Goal: Task Accomplishment & Management: Use online tool/utility

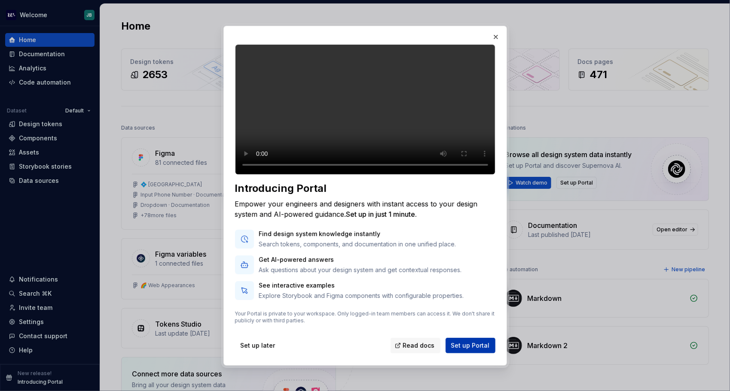
click at [475, 350] on span "Set up Portal" at bounding box center [470, 345] width 39 height 9
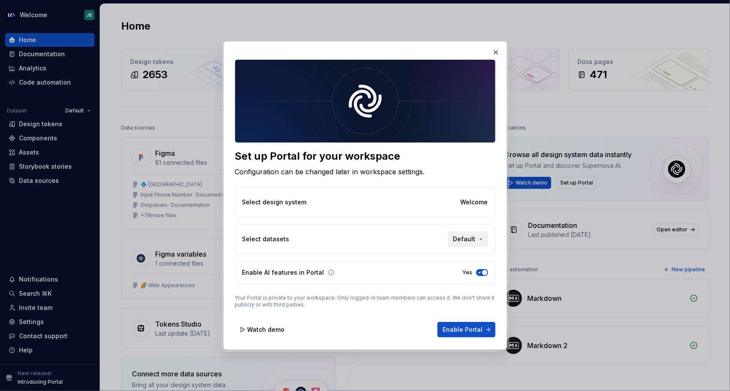
click at [475, 236] on span "Default" at bounding box center [464, 239] width 22 height 9
click at [413, 222] on div "Set up Portal for your workspace Configuration can be changed later in workspac…" at bounding box center [365, 195] width 730 height 391
click at [474, 330] on span "Enable Portal" at bounding box center [463, 329] width 40 height 9
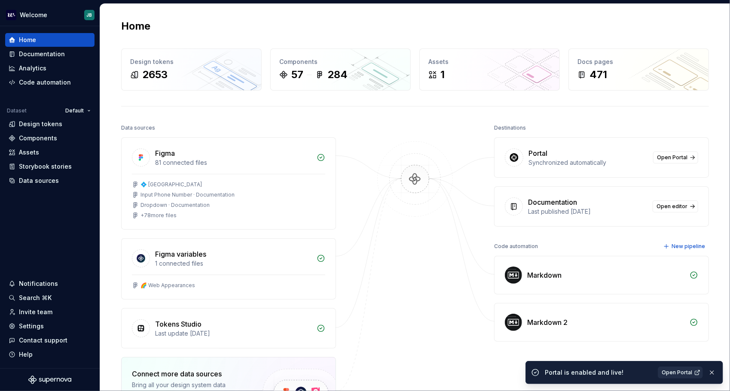
click at [693, 373] on link "Open Portal" at bounding box center [679, 373] width 45 height 12
